Goal: Transaction & Acquisition: Purchase product/service

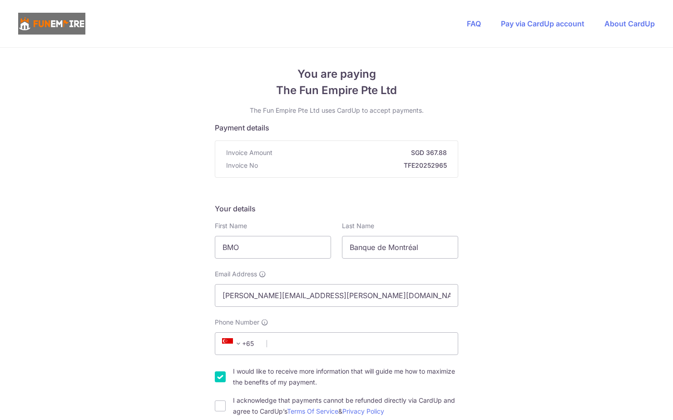
type input "[PERSON_NAME]"
click at [245, 343] on span "+65" at bounding box center [239, 343] width 41 height 11
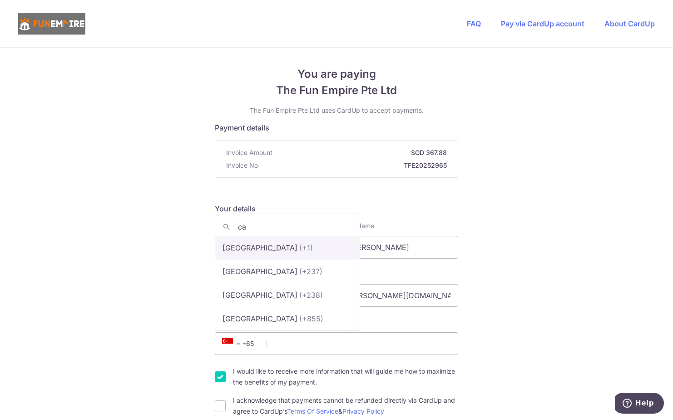
type input "ca"
select select "38"
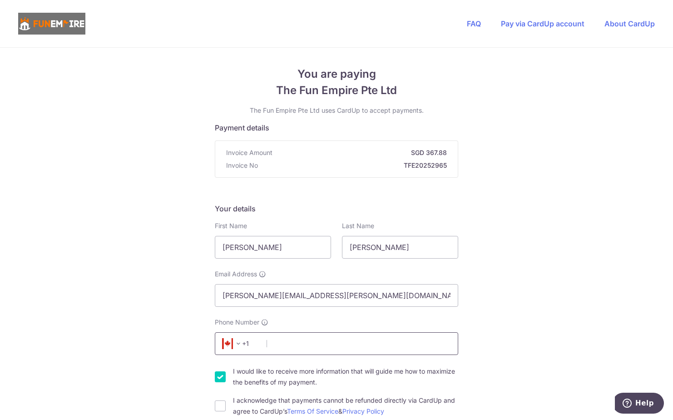
click at [301, 343] on input "Phone Number" at bounding box center [336, 343] width 243 height 23
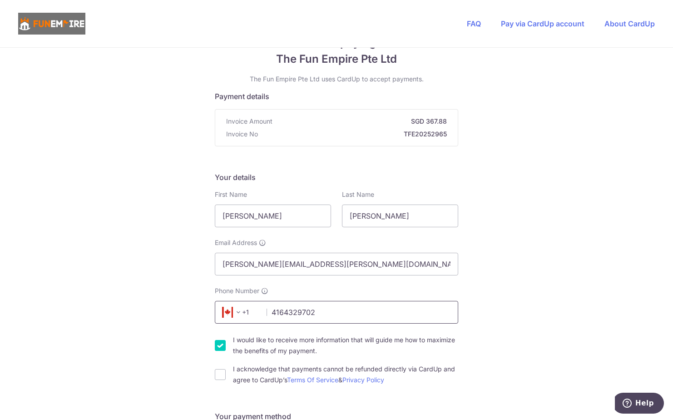
scroll to position [136, 0]
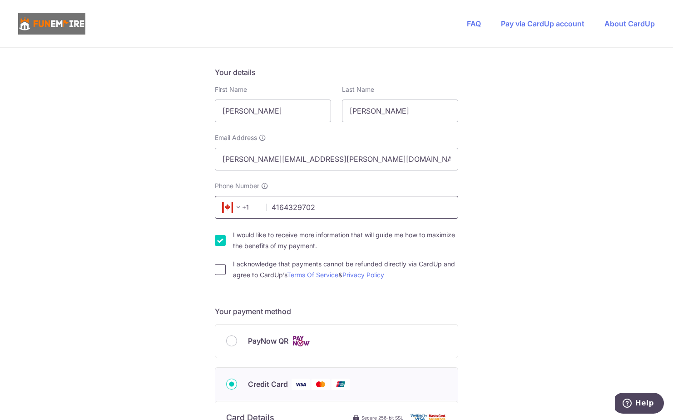
type input "4164329702"
click at [216, 271] on input "I acknowledge that payments cannot be refunded directly via CardUp and agree to…" at bounding box center [220, 269] width 11 height 11
checkbox input "true"
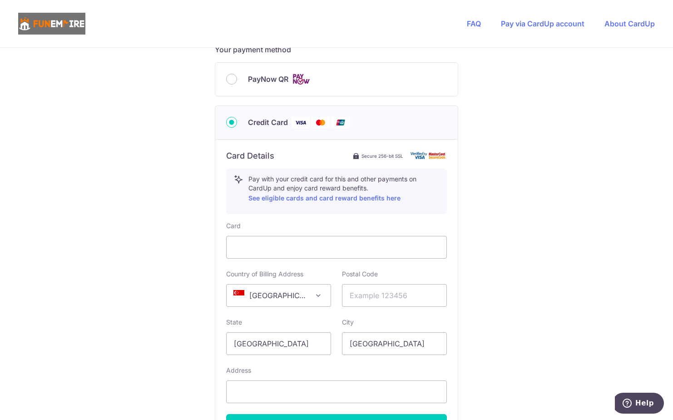
scroll to position [409, 0]
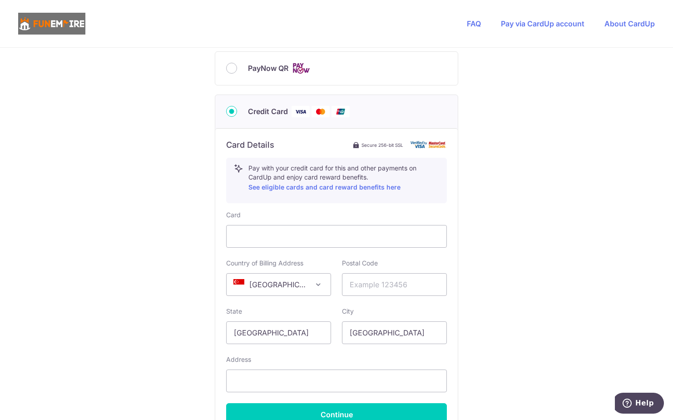
click at [291, 283] on span "[GEOGRAPHIC_DATA]" at bounding box center [279, 284] width 104 height 22
select select "CA"
click at [373, 292] on input "text" at bounding box center [394, 284] width 105 height 23
click at [383, 279] on input "text" at bounding box center [394, 284] width 105 height 23
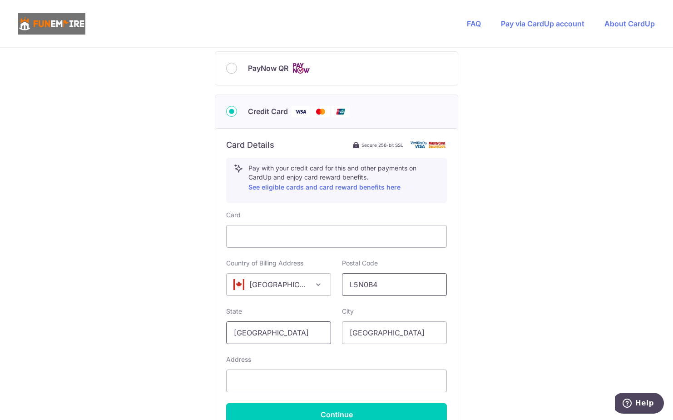
type input "L5N0B4"
click at [269, 336] on input "[GEOGRAPHIC_DATA]" at bounding box center [278, 332] width 105 height 23
drag, startPoint x: 71, startPoint y: 340, endPoint x: 35, endPoint y: 338, distance: 36.4
click at [35, 338] on div "You are paying The Fun Empire Pte Ltd The Fun Empire Pte Ltd uses CardUp to acc…" at bounding box center [336, 82] width 673 height 886
type input "M"
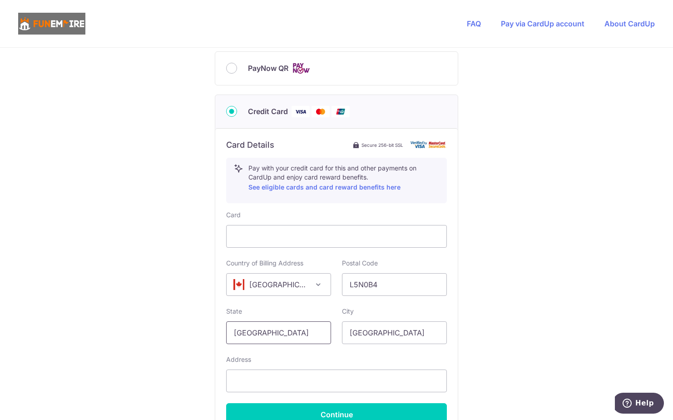
type input "[GEOGRAPHIC_DATA]"
type input "C"
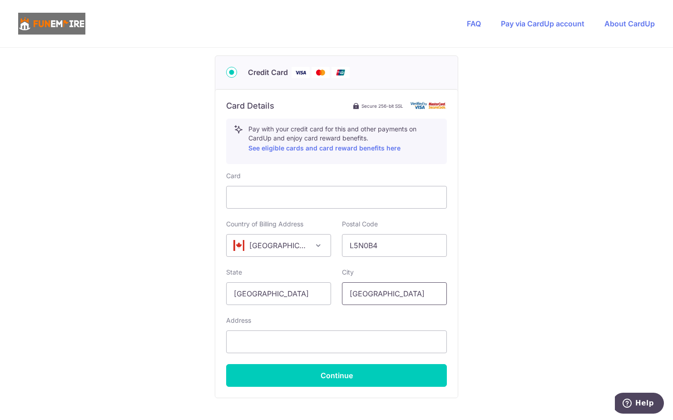
scroll to position [500, 0]
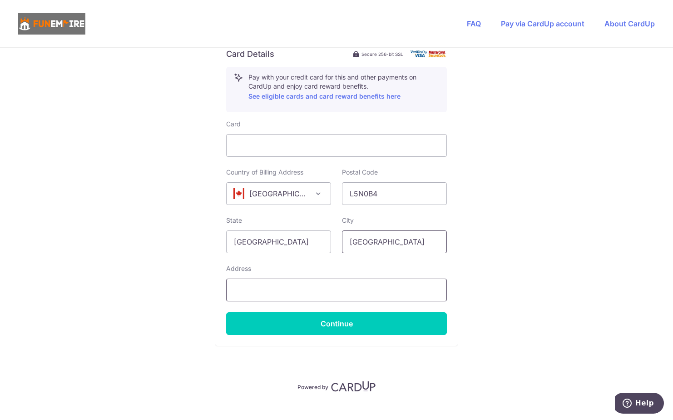
type input "[GEOGRAPHIC_DATA]"
click at [249, 287] on input "text" at bounding box center [336, 289] width 221 height 23
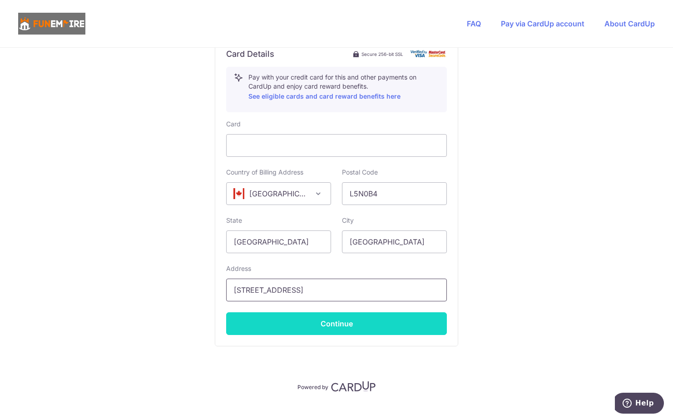
type input "[STREET_ADDRESS]"
click at [310, 323] on button "Continue" at bounding box center [336, 323] width 221 height 23
click at [346, 323] on button "Continue" at bounding box center [336, 323] width 221 height 23
type input "**** 9909"
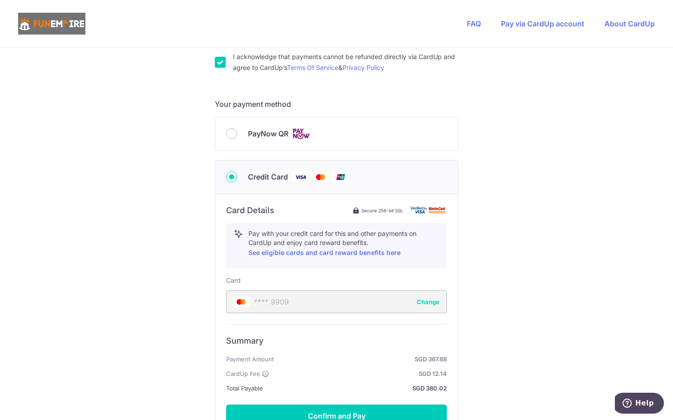
scroll to position [389, 0]
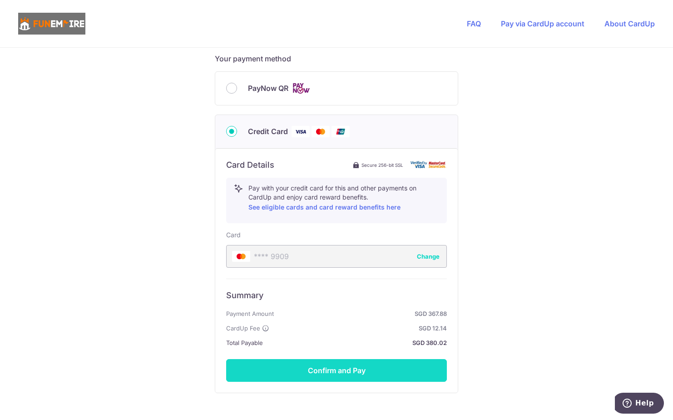
click at [366, 372] on button "Confirm and Pay" at bounding box center [336, 370] width 221 height 23
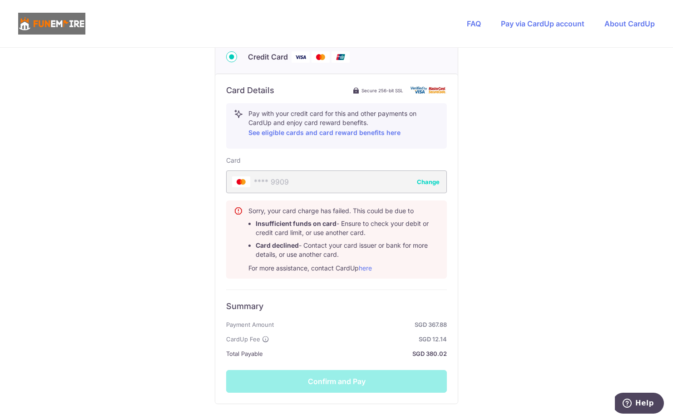
scroll to position [434, 0]
